Goal: Navigation & Orientation: Find specific page/section

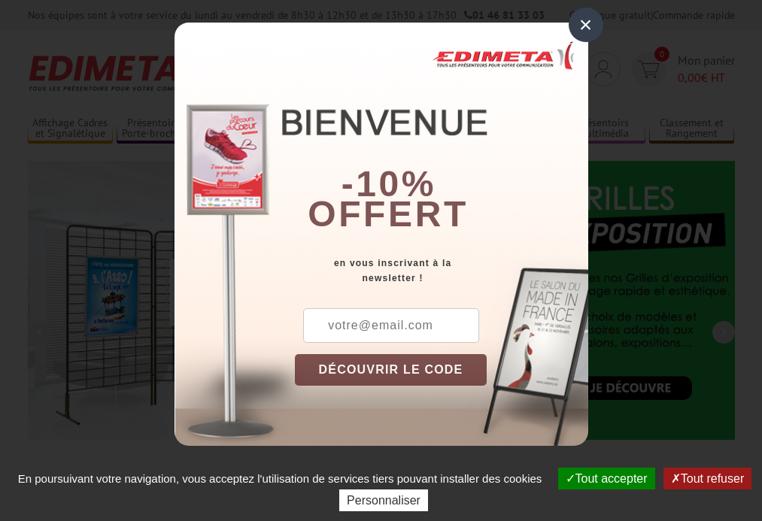
click at [604, 478] on button "Tout accepter" at bounding box center [606, 479] width 97 height 22
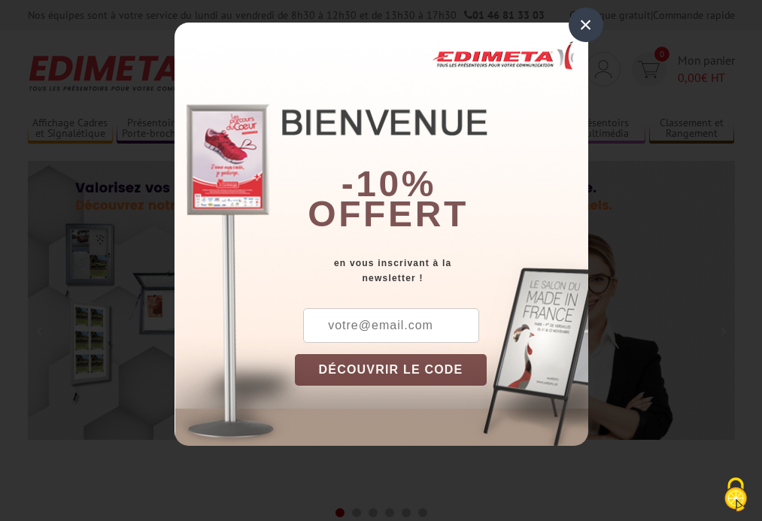
click at [585, 25] on div "×" at bounding box center [585, 25] width 35 height 35
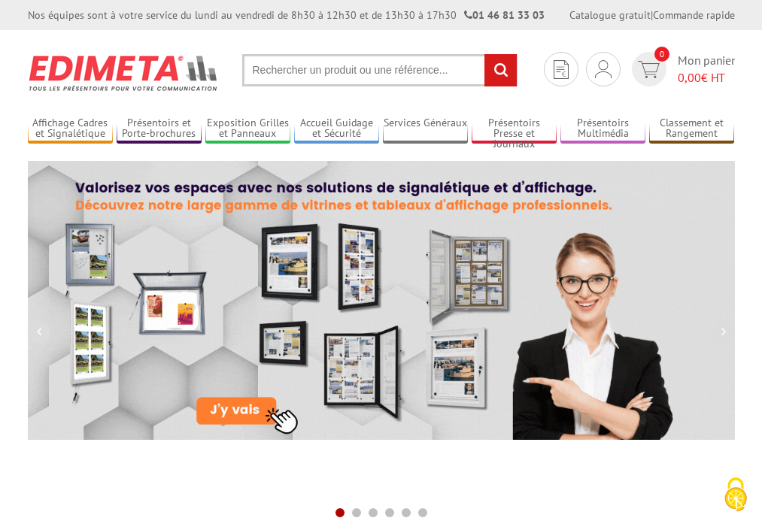
click at [0, 0] on div "Nos équipes sont à votre service du lundi au vendredi de 8h30 à 12h30 et de 13h…" at bounding box center [381, 15] width 762 height 30
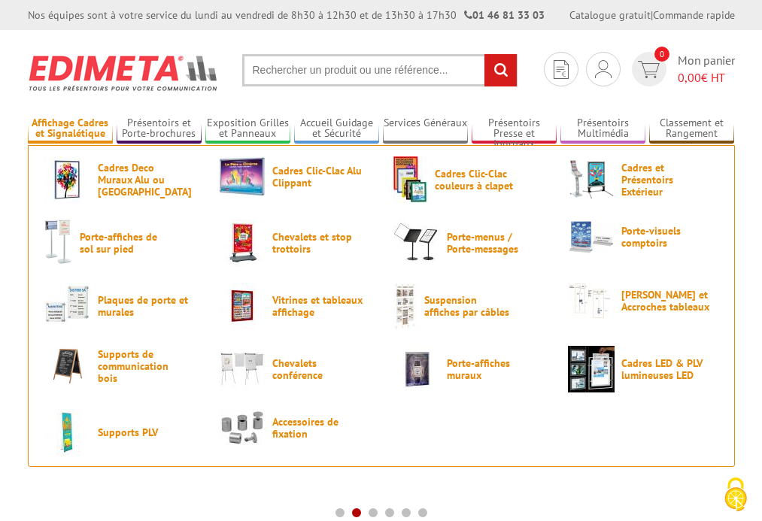
click at [70, 129] on link "Affichage Cadres et Signalétique" at bounding box center [70, 129] width 85 height 25
